Goal: Task Accomplishment & Management: Use online tool/utility

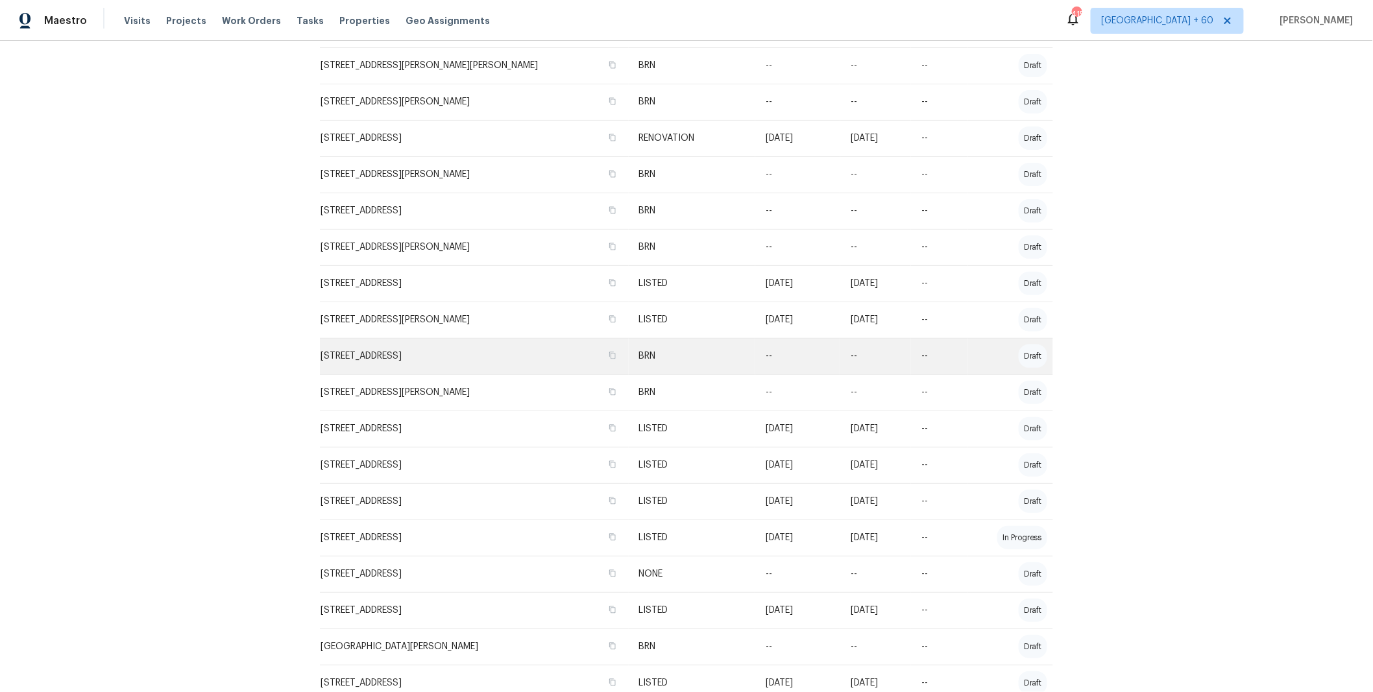
scroll to position [415, 0]
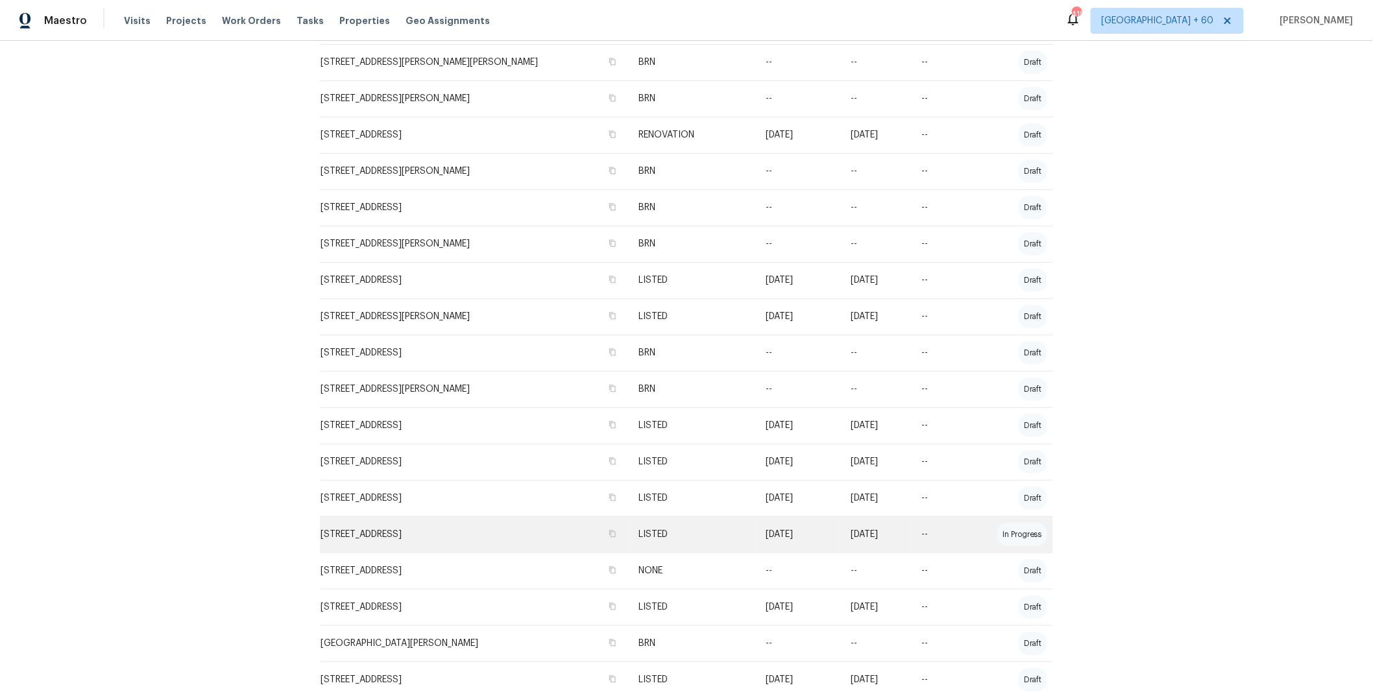
click at [911, 538] on td "--" at bounding box center [939, 534] width 56 height 36
